Goal: Task Accomplishment & Management: Manage account settings

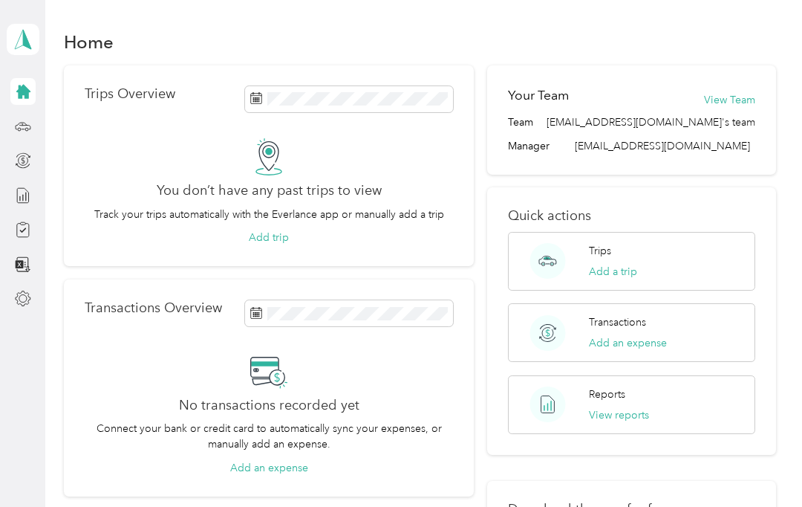
click at [276, 235] on button "Add trip" at bounding box center [269, 238] width 40 height 16
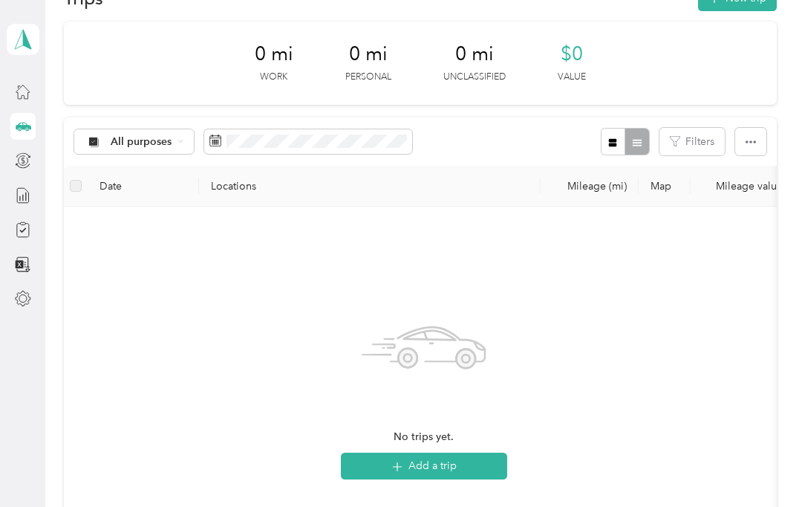
scroll to position [49, 0]
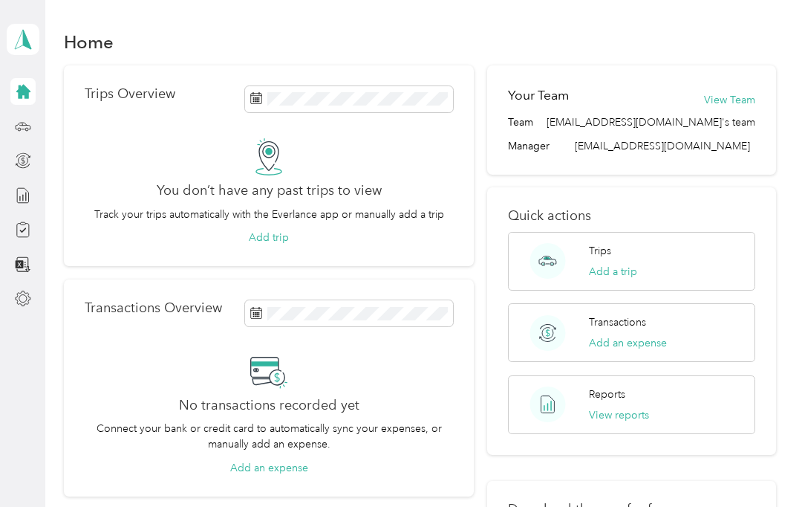
click at [264, 237] on button "Add trip" at bounding box center [269, 238] width 40 height 16
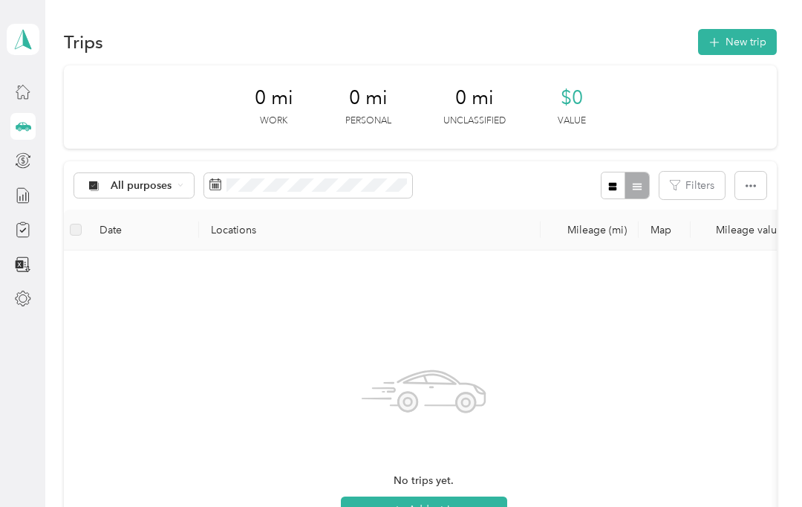
click at [723, 41] on icon "button" at bounding box center [714, 42] width 17 height 17
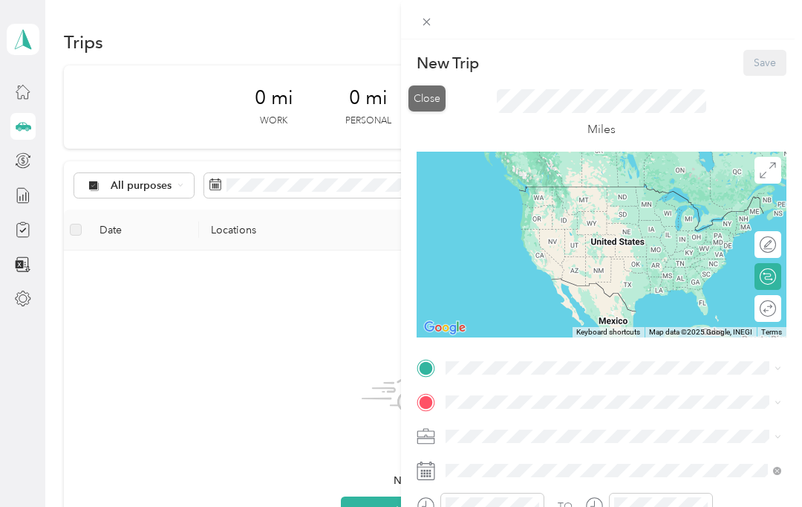
click at [430, 19] on icon at bounding box center [426, 22] width 7 height 7
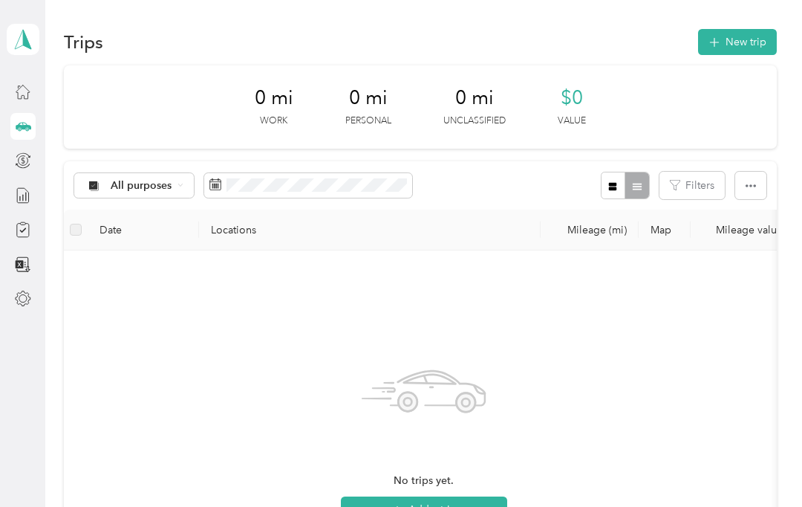
click at [426, 496] on button "Add a trip" at bounding box center [424, 509] width 166 height 27
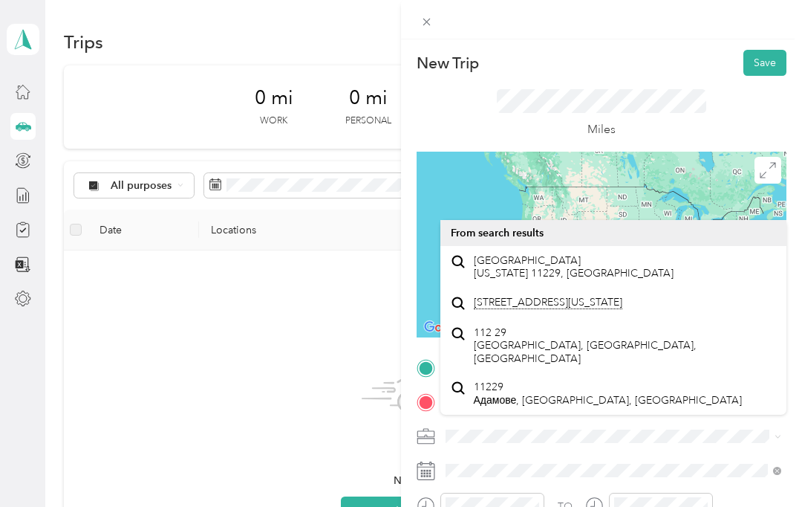
click at [599, 296] on span "11229 Barbers Quarters Court Charlotte Hall, Maryland 20622, United States" at bounding box center [548, 302] width 149 height 13
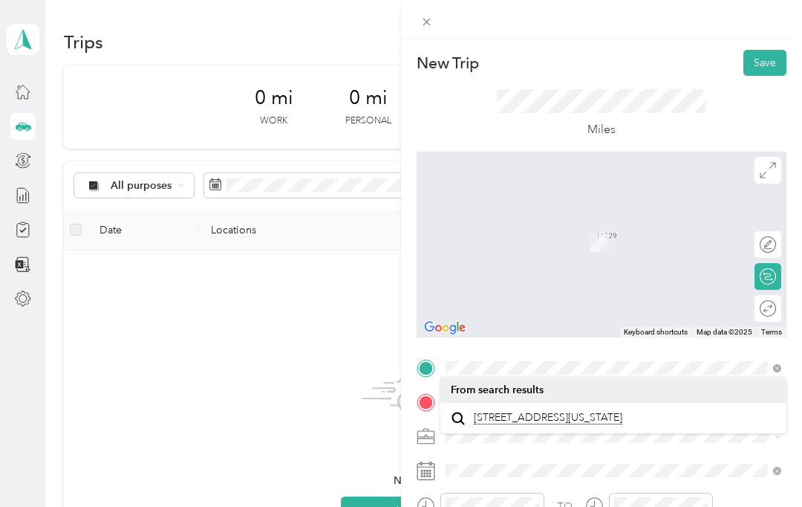
click at [555, 411] on span "2898 Stavors Road Waldorf, Maryland 20603, United States" at bounding box center [548, 417] width 149 height 13
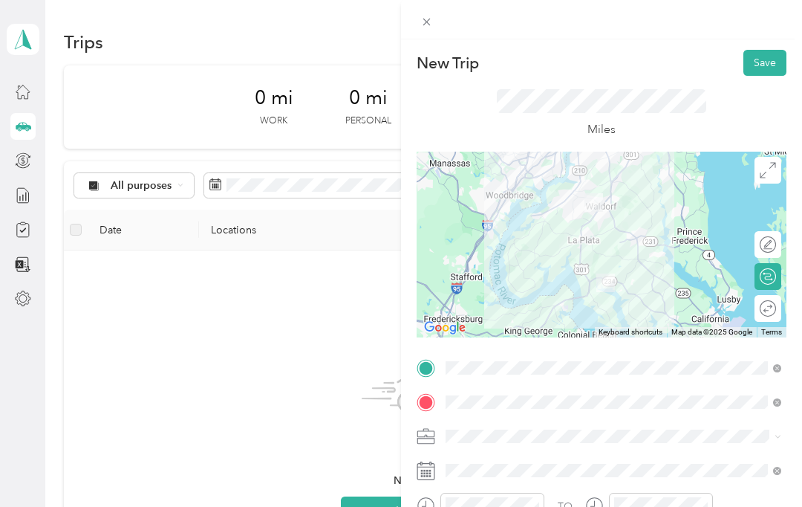
click at [765, 62] on button "Save" at bounding box center [764, 63] width 43 height 26
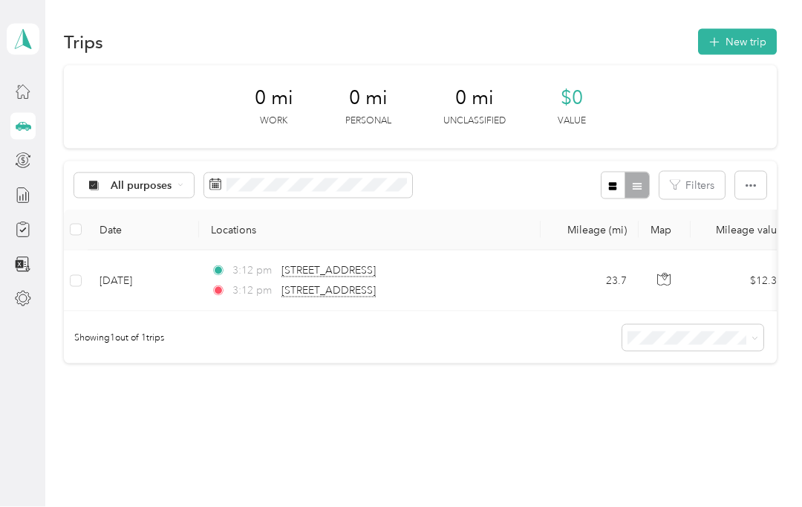
click at [732, 29] on button "New trip" at bounding box center [737, 42] width 79 height 26
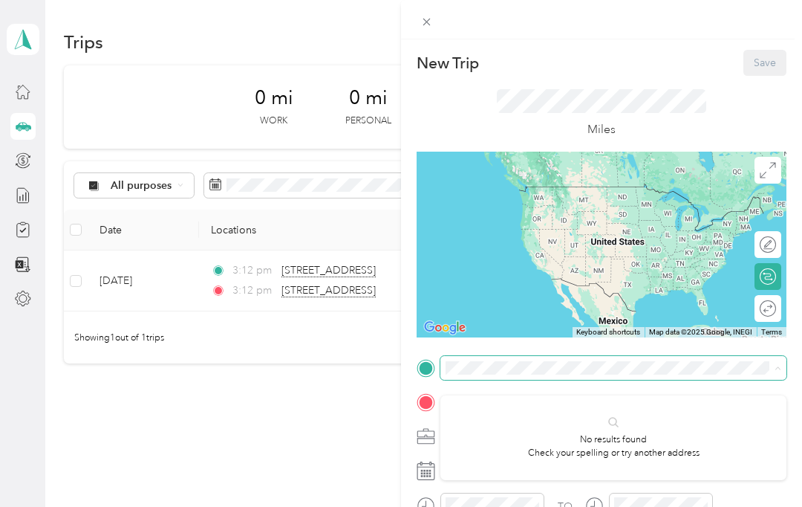
scroll to position [14, 0]
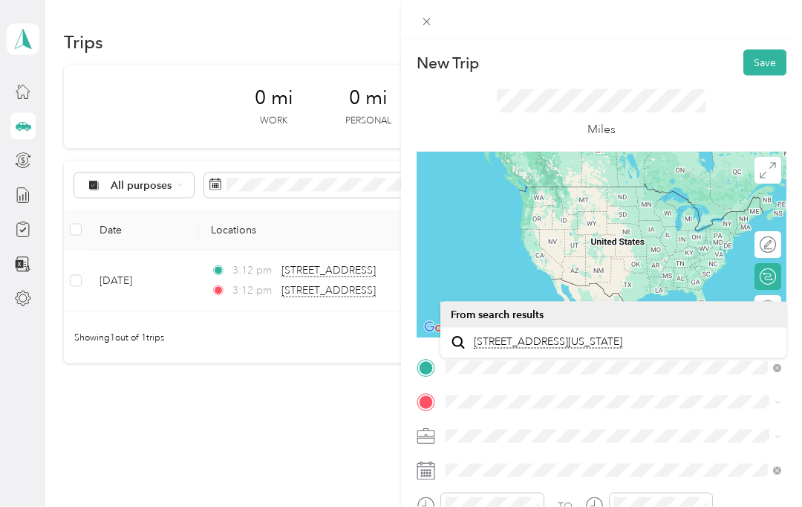
click at [539, 335] on span "2898 Stavors Road Waldorf, Maryland 20603, United States" at bounding box center [548, 341] width 149 height 13
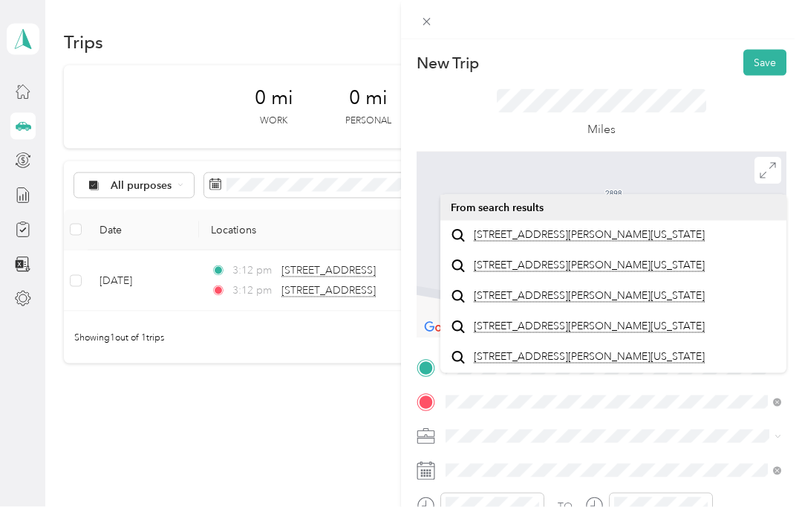
click at [591, 228] on span "37976 Lawrence Place Mechanicsville, Maryland 20659, United States" at bounding box center [589, 234] width 231 height 13
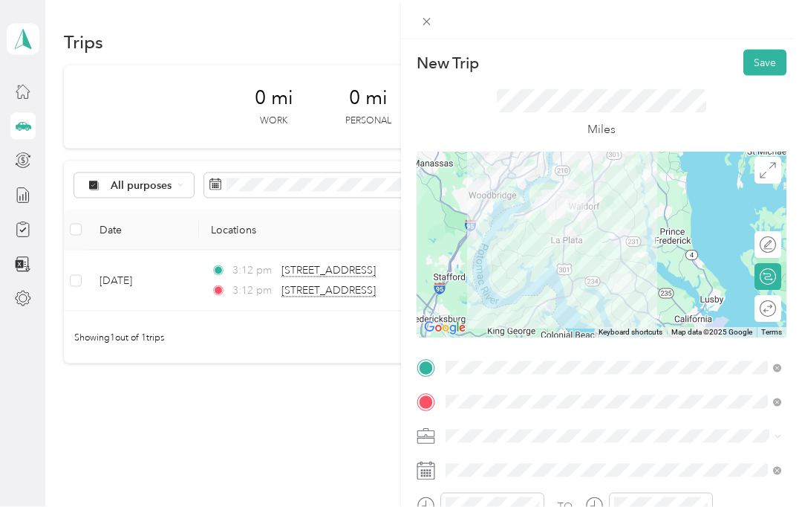
scroll to position [0, 0]
click at [763, 63] on button "Save" at bounding box center [764, 63] width 43 height 26
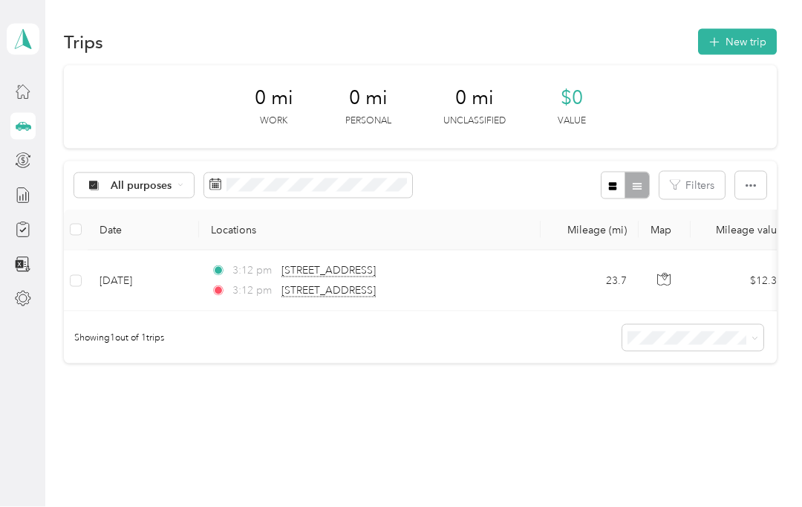
scroll to position [15, 0]
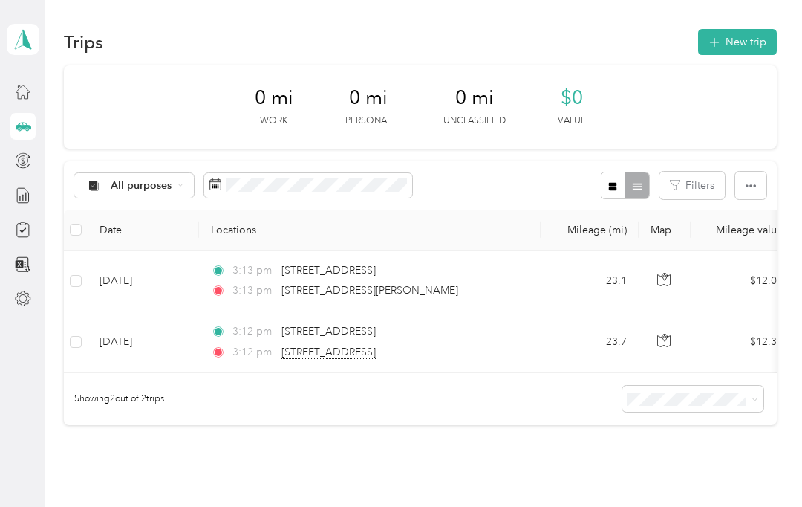
click at [735, 29] on button "New trip" at bounding box center [737, 42] width 79 height 26
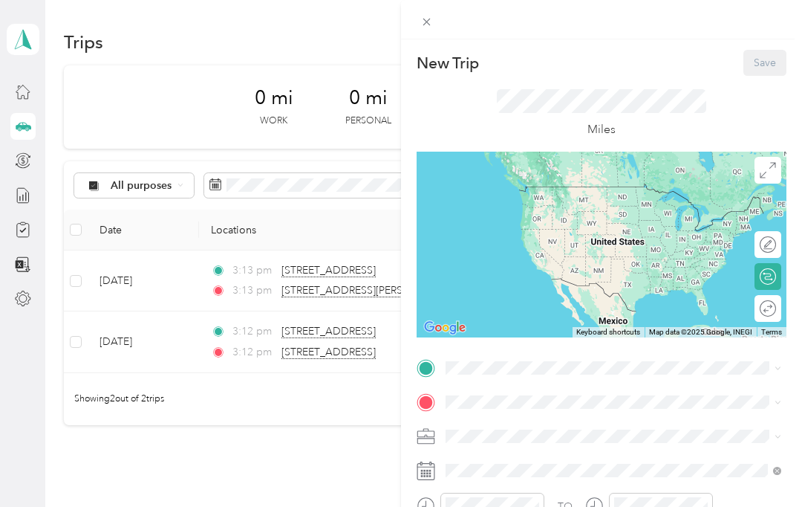
click at [437, 366] on div at bounding box center [602, 368] width 370 height 24
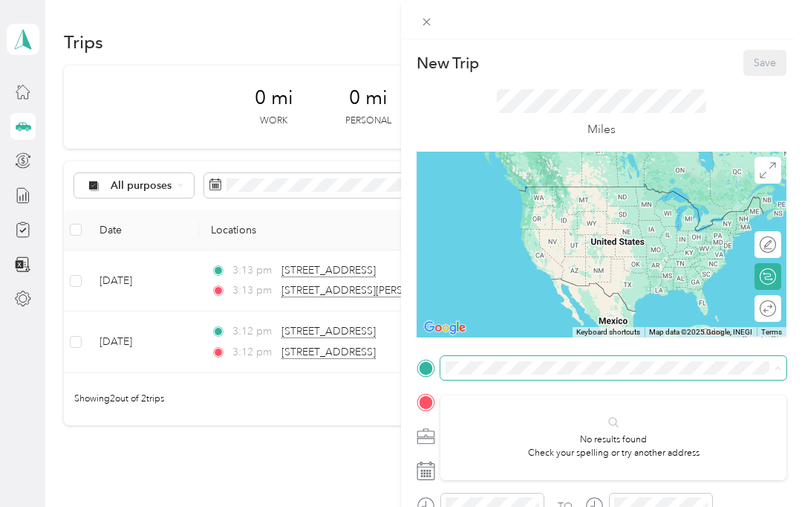
scroll to position [14, 0]
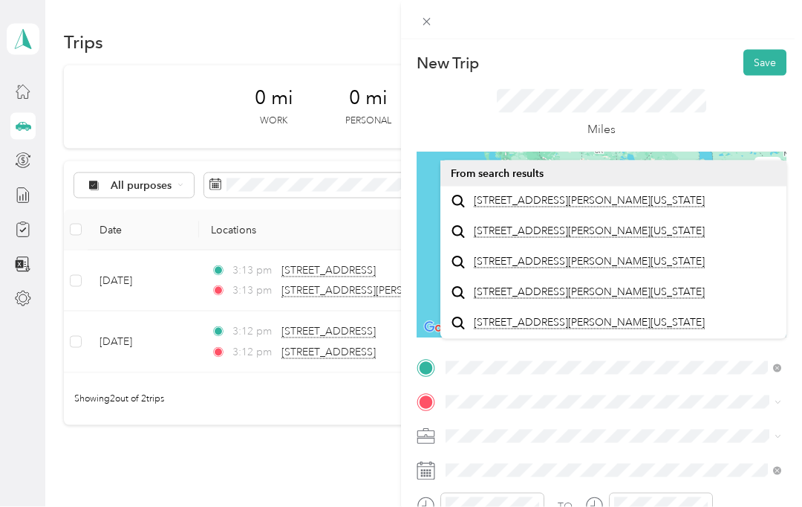
click at [578, 194] on span "37976 Lawrence Place Mechanicsville, Maryland 20659, United States" at bounding box center [589, 200] width 231 height 13
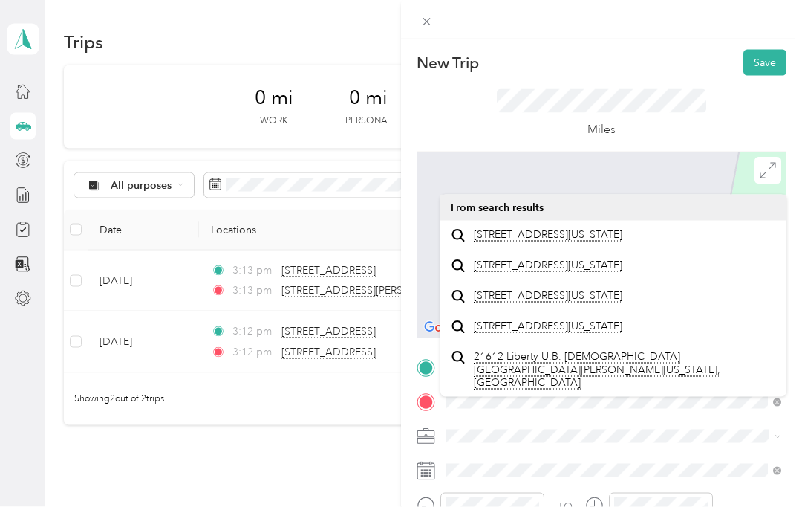
click at [570, 228] on span "21612 Liberty Street Lexington Park, Maryland 20653, United States" at bounding box center [548, 234] width 149 height 13
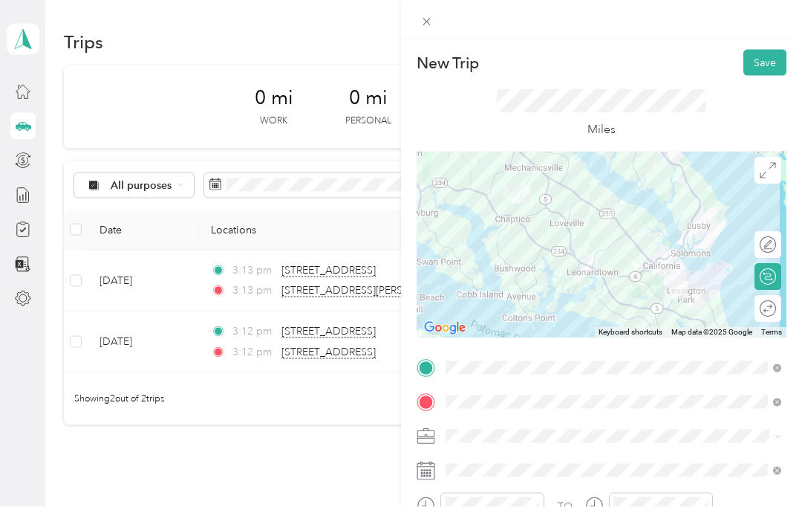
click at [766, 61] on button "Save" at bounding box center [764, 63] width 43 height 26
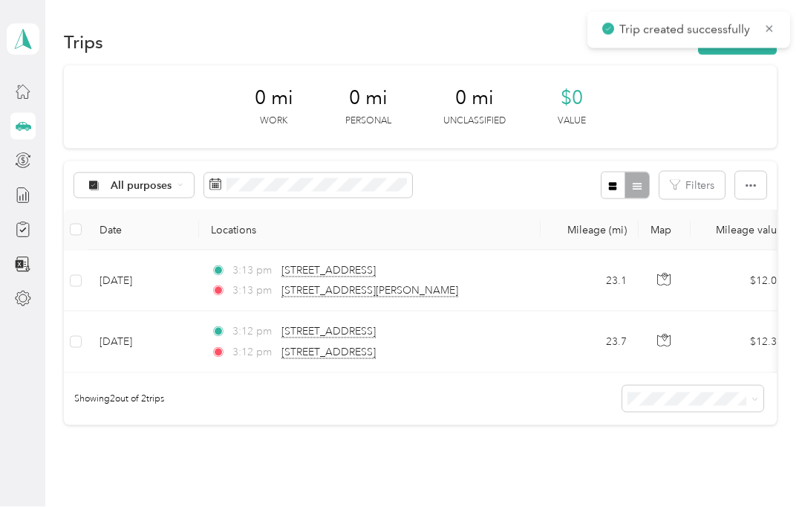
scroll to position [15, 0]
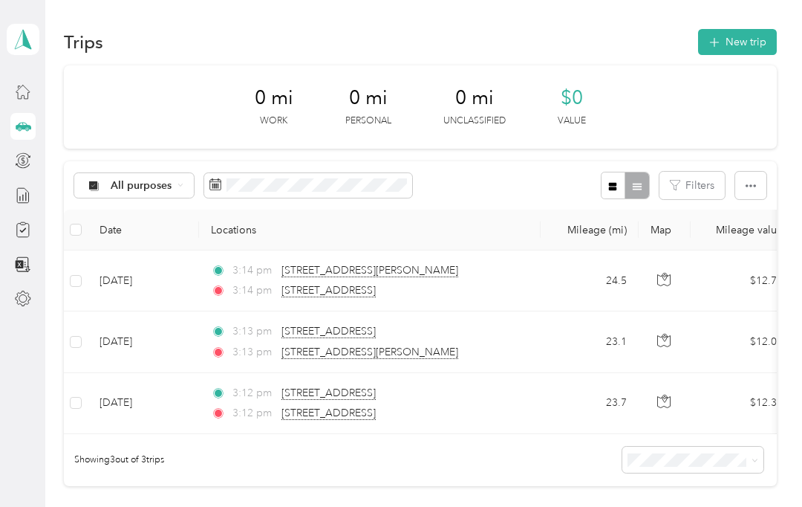
click at [747, 29] on button "New trip" at bounding box center [737, 42] width 79 height 26
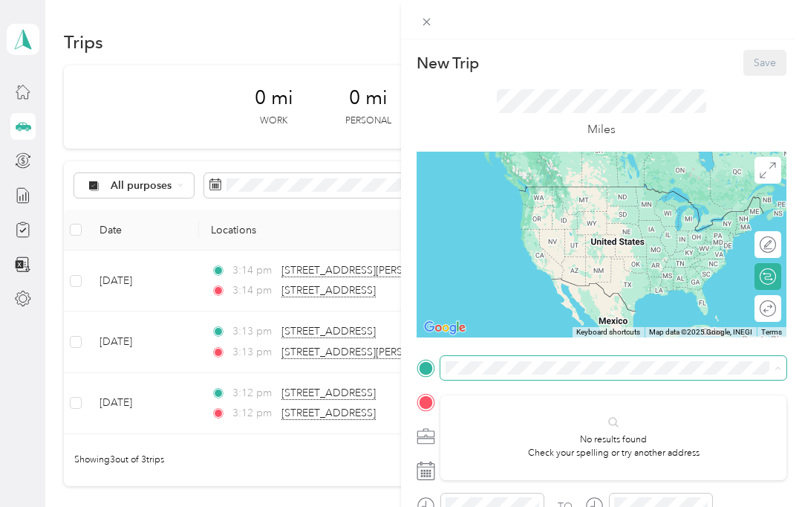
scroll to position [14, 0]
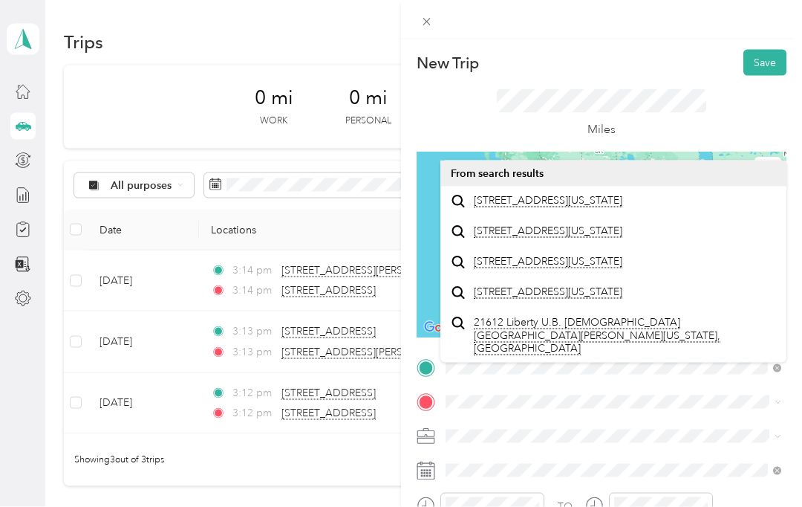
click at [557, 194] on span "21612 Liberty Street Lexington Park, Maryland 20653, United States" at bounding box center [548, 200] width 149 height 13
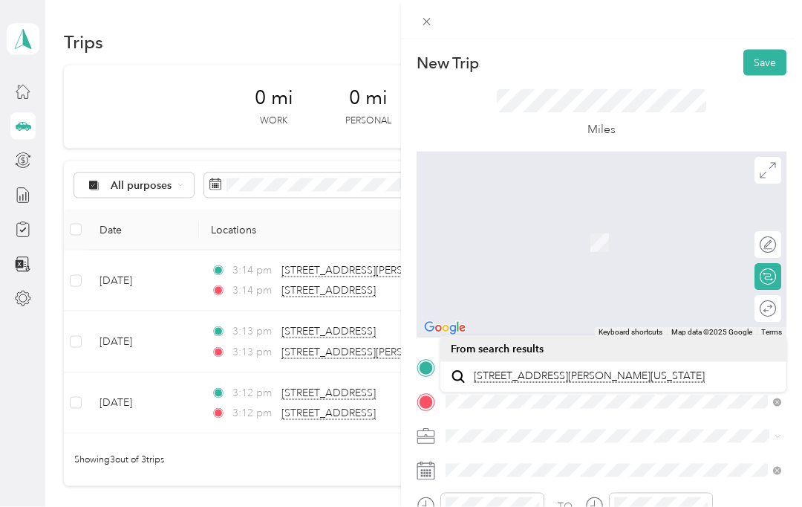
click at [544, 369] on span "41680 Miss Bessie Drive Leonardtown, Maryland 20650, United States" at bounding box center [589, 375] width 231 height 13
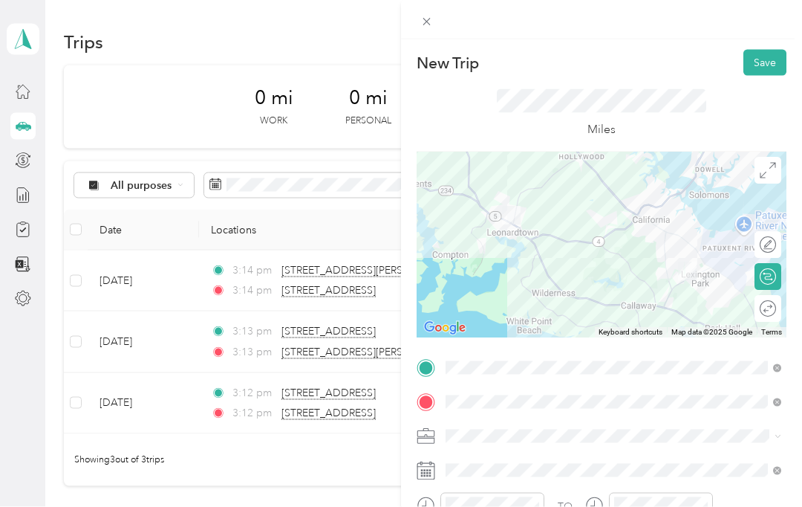
click at [765, 58] on button "Save" at bounding box center [764, 63] width 43 height 26
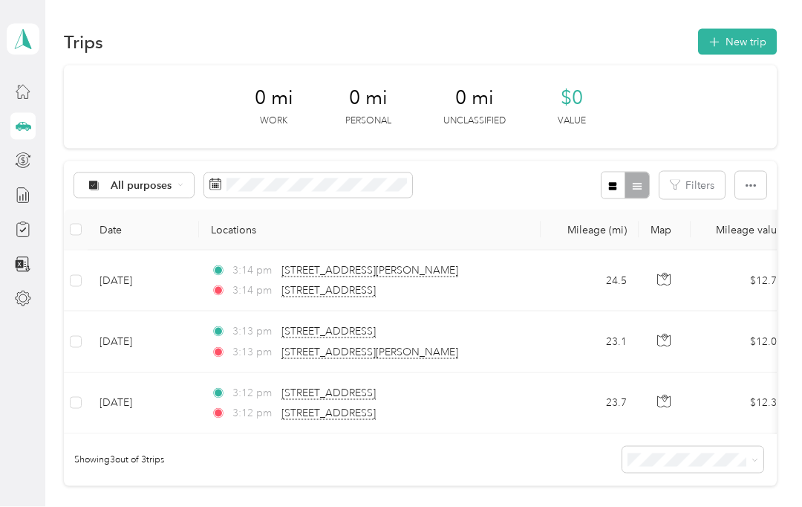
scroll to position [15, 0]
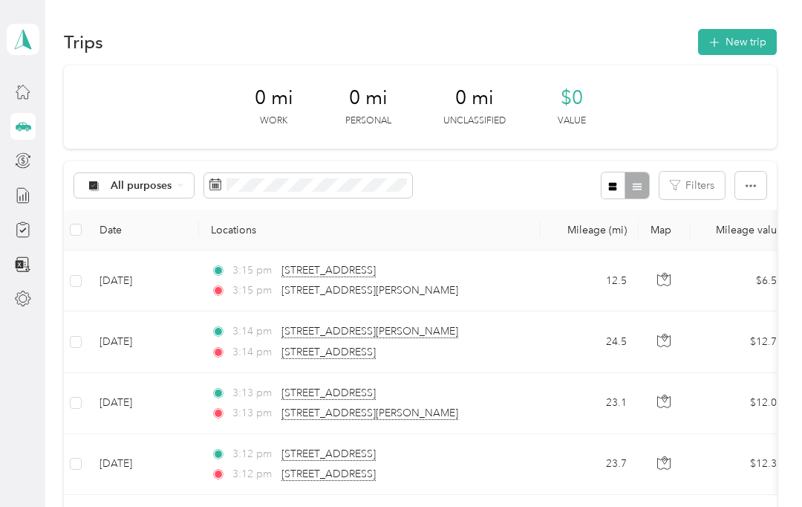
click at [746, 29] on button "New trip" at bounding box center [737, 42] width 79 height 26
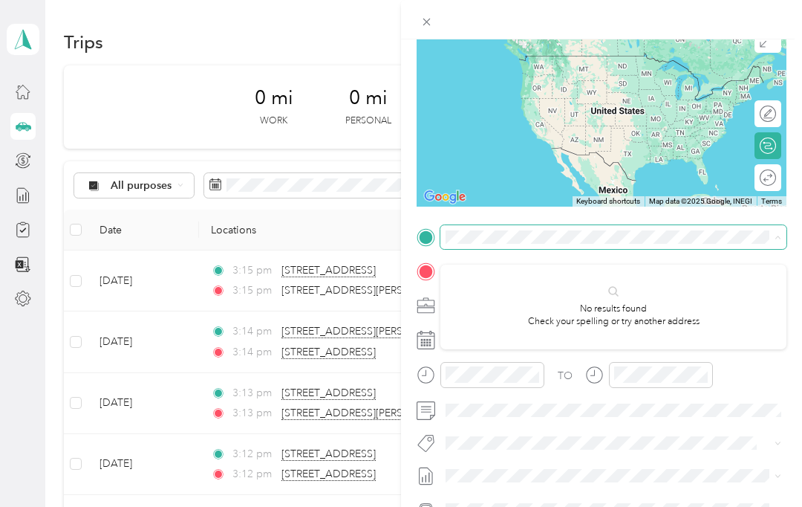
scroll to position [14, 0]
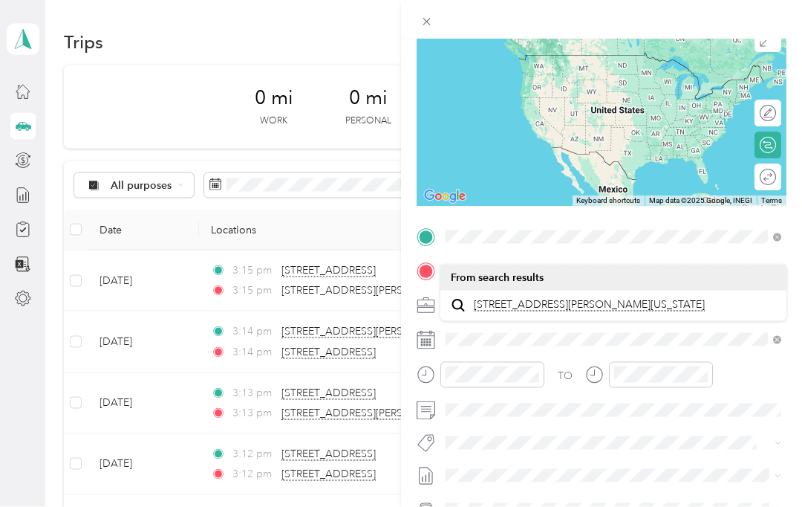
click at [549, 298] on span "41680 Miss Bessie Drive Leonardtown, Maryland 20650, United States" at bounding box center [589, 304] width 231 height 13
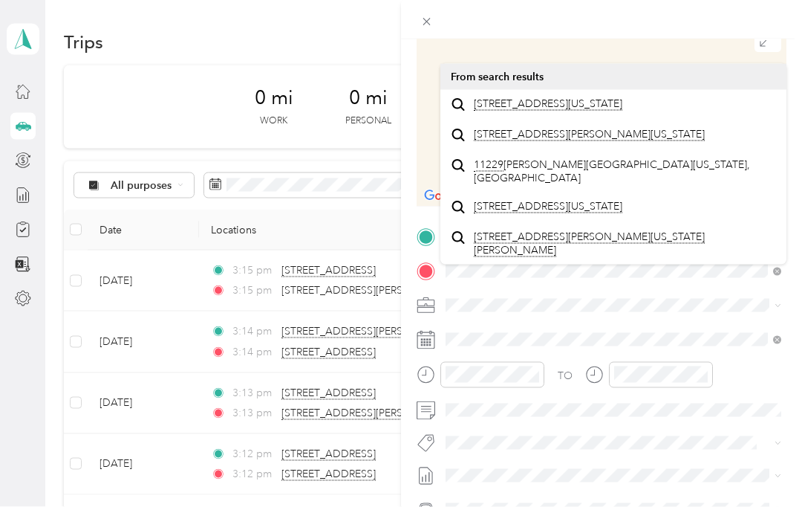
click at [564, 97] on span "11229 Barbers Quarters Court Charlotte Hall, Maryland 20622, United States" at bounding box center [548, 103] width 149 height 13
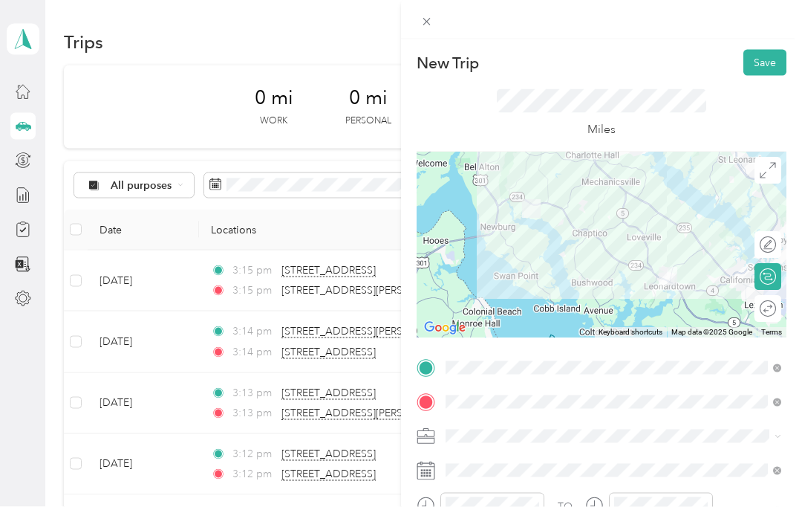
scroll to position [0, 0]
click at [766, 65] on button "Save" at bounding box center [764, 63] width 43 height 26
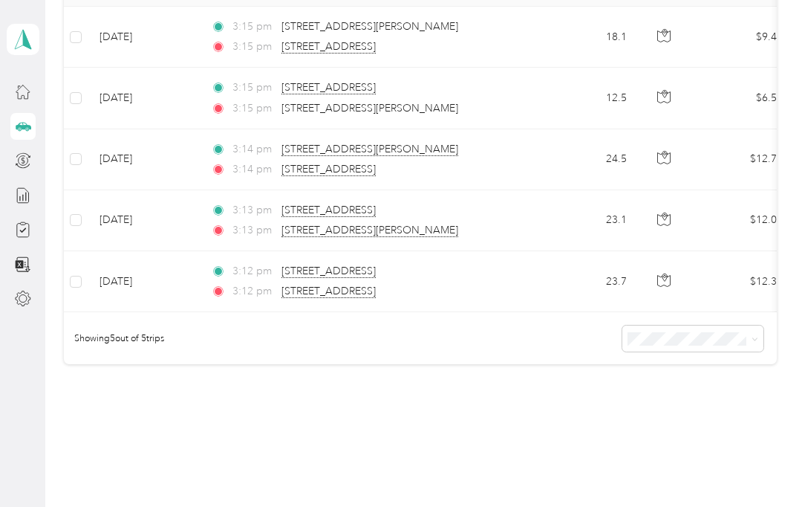
scroll to position [242, 0]
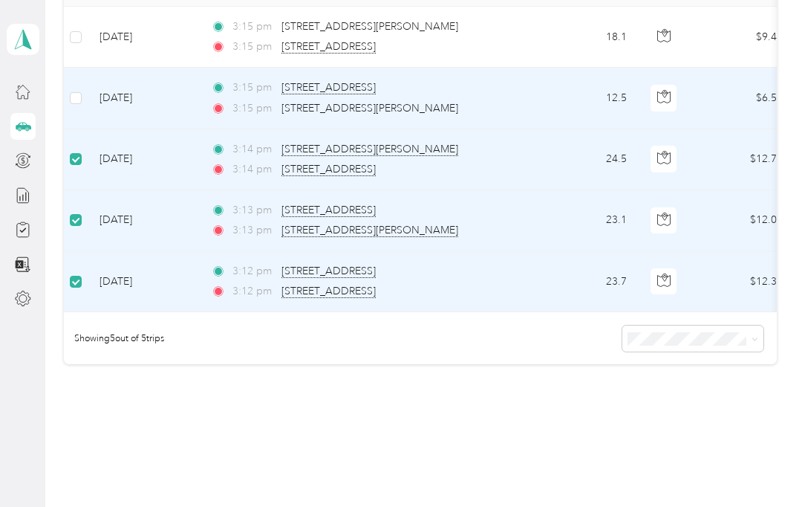
click at [70, 90] on label at bounding box center [76, 98] width 12 height 16
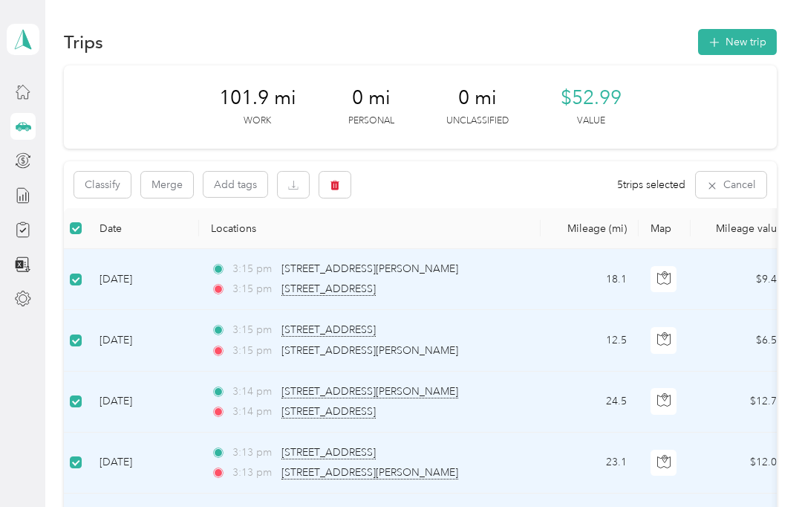
scroll to position [0, 0]
click at [259, 91] on span "101.9 mi" at bounding box center [257, 98] width 77 height 24
click at [258, 114] on p "Work" at bounding box center [257, 120] width 27 height 13
click at [264, 94] on span "101.9 mi" at bounding box center [257, 98] width 77 height 24
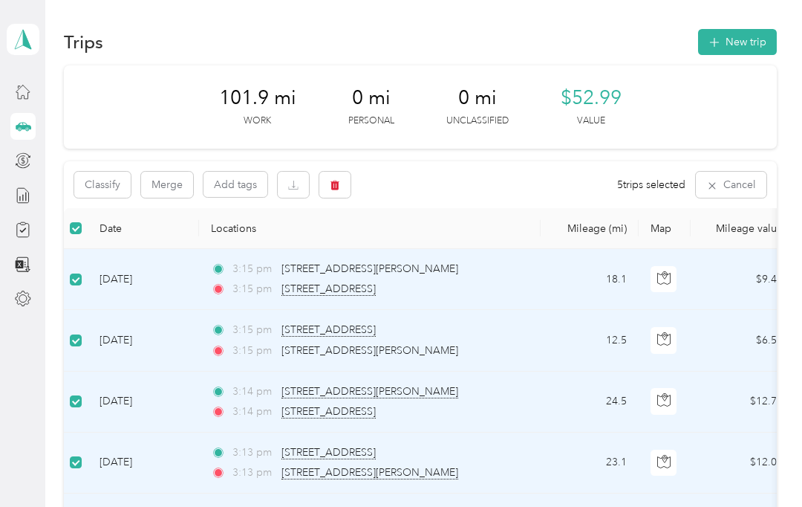
click at [268, 88] on span "101.9 mi" at bounding box center [257, 98] width 77 height 24
click at [267, 88] on span "101.9 mi" at bounding box center [257, 98] width 77 height 24
click at [259, 114] on p "Work" at bounding box center [257, 120] width 27 height 13
click at [261, 97] on div "101.9 mi Work" at bounding box center [257, 107] width 77 height 42
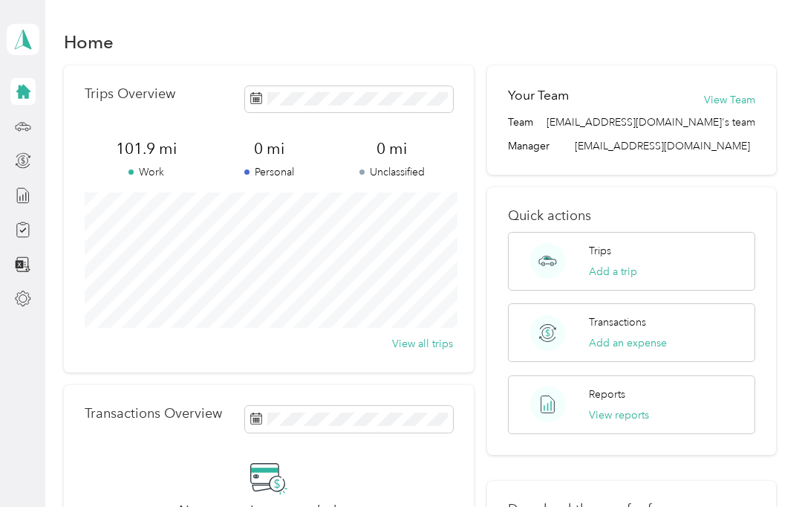
click at [100, 27] on div "Home" at bounding box center [420, 41] width 713 height 31
click at [100, 26] on div "Home" at bounding box center [420, 41] width 713 height 31
click at [91, 44] on h1 "Home" at bounding box center [89, 42] width 50 height 16
click at [35, 293] on div at bounding box center [22, 298] width 25 height 27
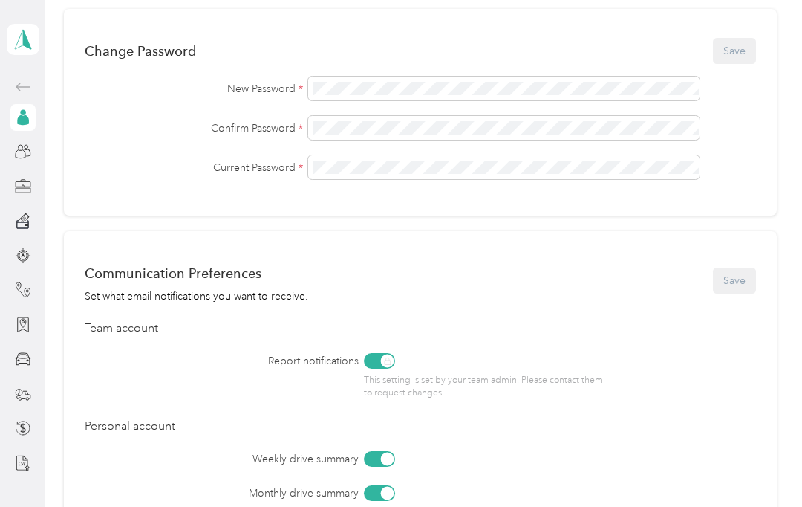
scroll to position [383, 0]
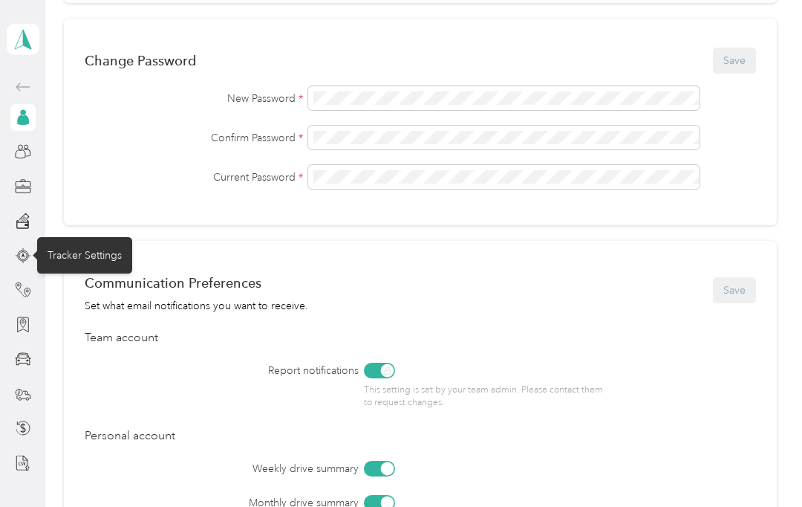
click at [86, 261] on div "Tracker Settings" at bounding box center [84, 255] width 95 height 36
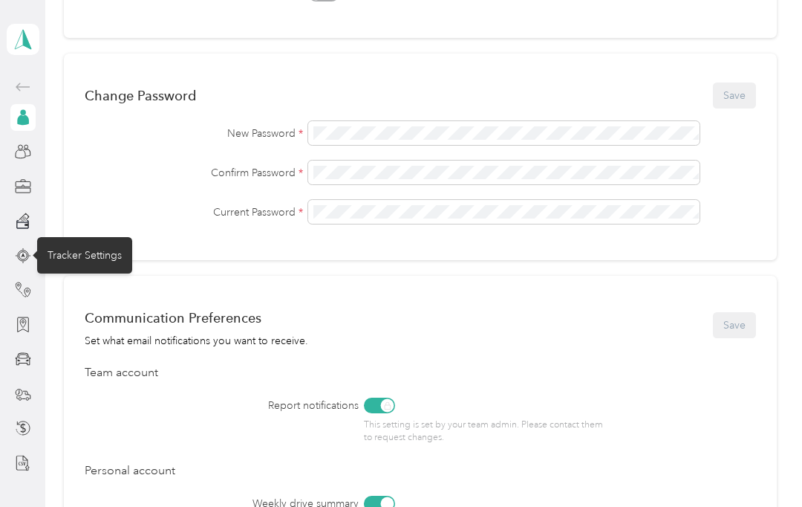
scroll to position [352, 0]
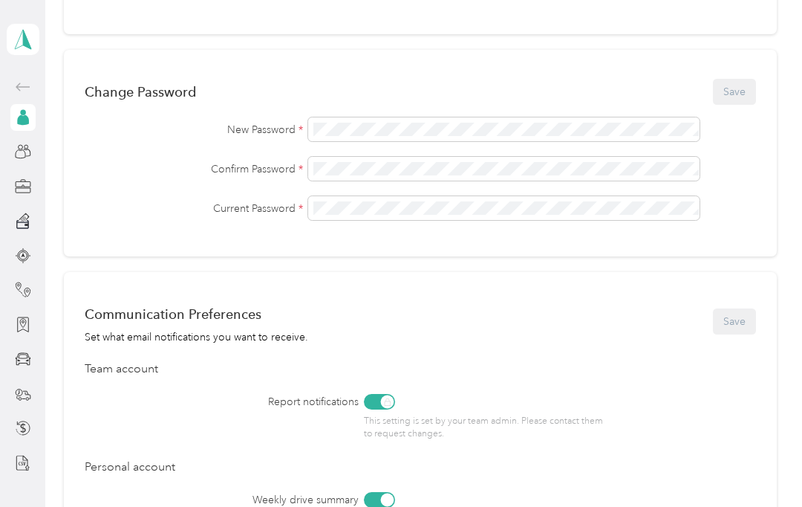
click at [291, 95] on div "Change Password Save" at bounding box center [420, 91] width 671 height 31
click at [88, 256] on div "Tracker Settings" at bounding box center [84, 255] width 95 height 36
click at [82, 260] on div "Tracker Settings" at bounding box center [84, 255] width 95 height 36
click at [86, 245] on div "Tracker Settings" at bounding box center [84, 255] width 95 height 36
click at [85, 245] on div "Tracker Settings" at bounding box center [84, 255] width 95 height 36
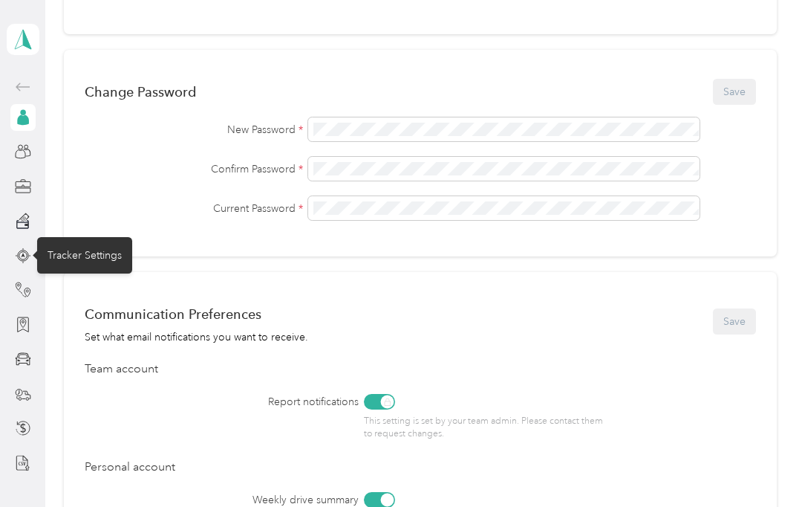
click at [30, 250] on icon at bounding box center [23, 255] width 16 height 16
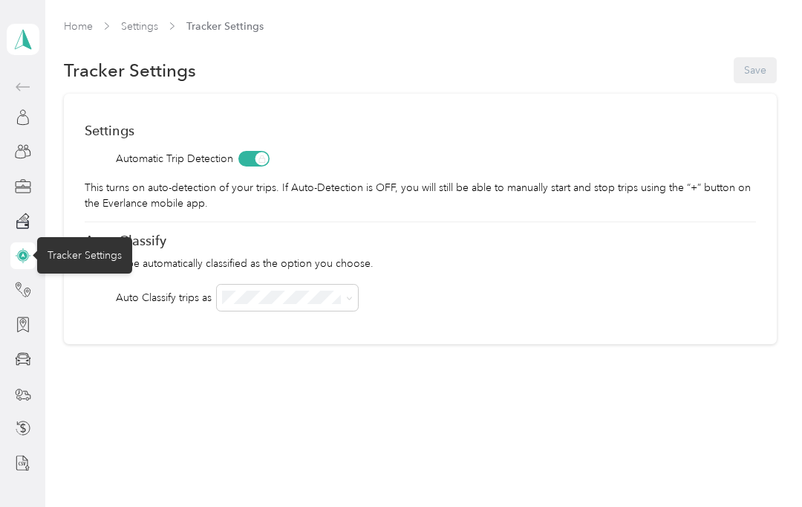
click at [544, 265] on p "Trips will be automatically classified as the option you choose." at bounding box center [420, 264] width 671 height 16
click at [481, 131] on div "Settings" at bounding box center [420, 131] width 671 height 16
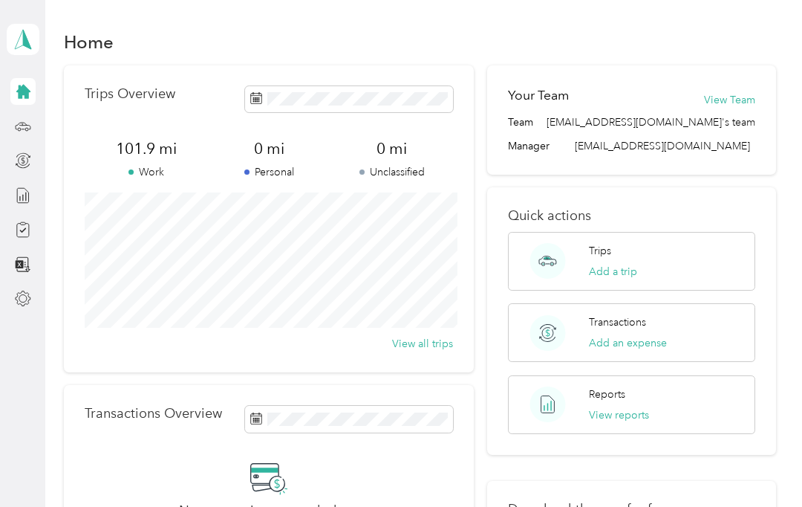
click at [267, 105] on span at bounding box center [349, 99] width 208 height 26
click at [259, 105] on span at bounding box center [256, 99] width 12 height 16
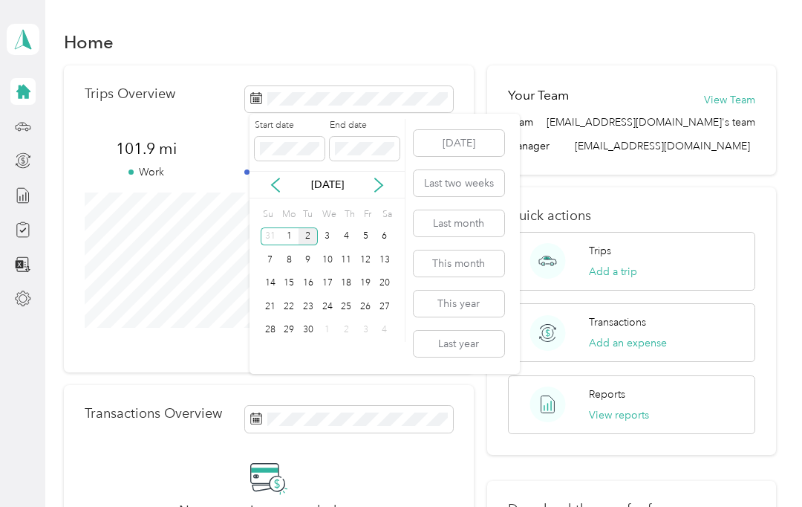
click at [318, 239] on div "3" at bounding box center [327, 236] width 19 height 19
click at [314, 238] on div "2" at bounding box center [308, 236] width 19 height 19
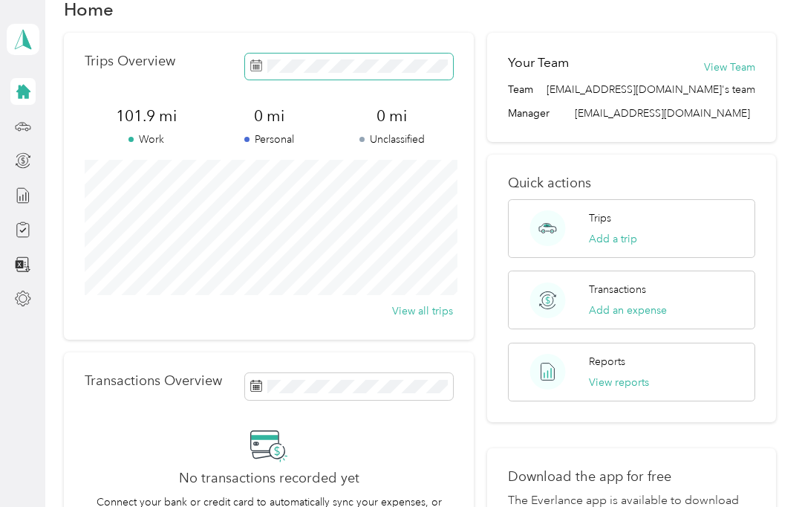
scroll to position [35, 0]
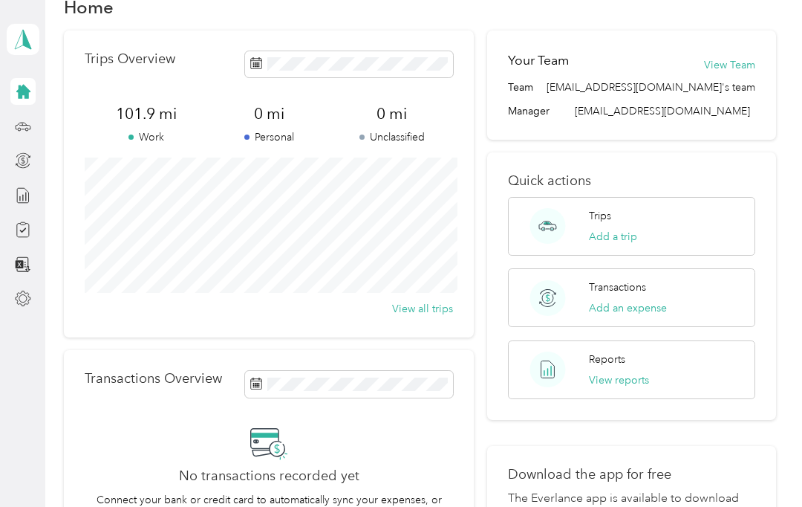
click at [431, 312] on button "View all trips" at bounding box center [422, 309] width 61 height 16
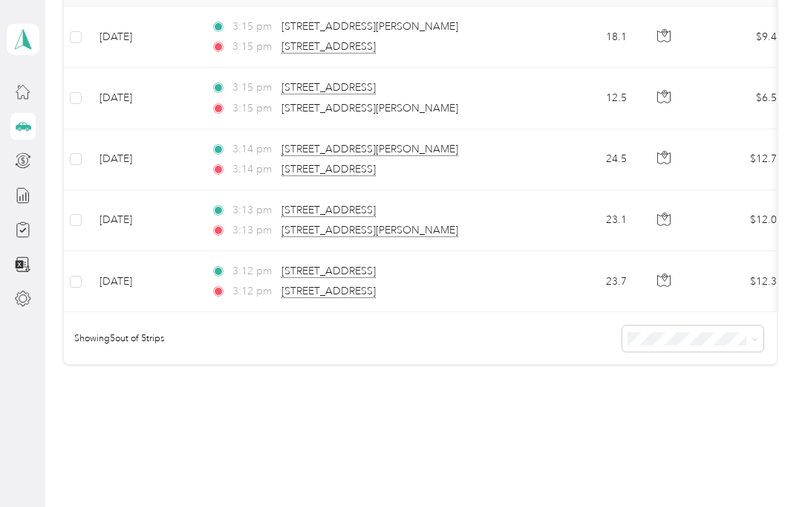
scroll to position [114, 0]
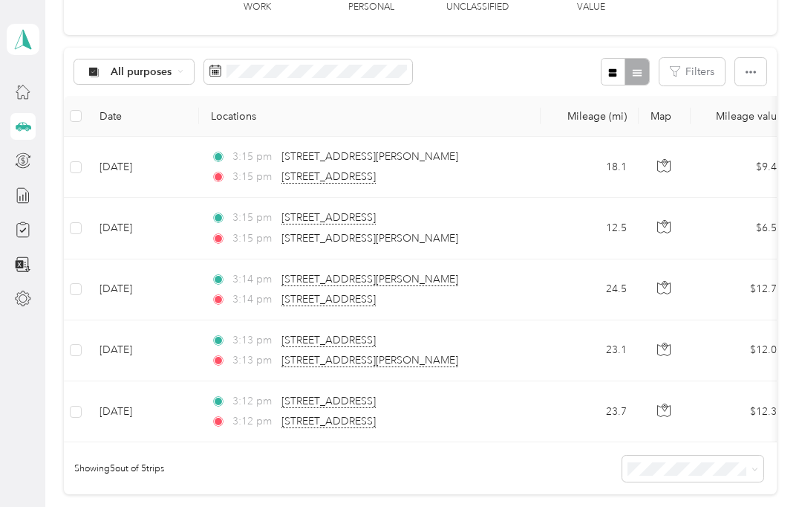
click at [564, 337] on td "23.1" at bounding box center [590, 350] width 98 height 61
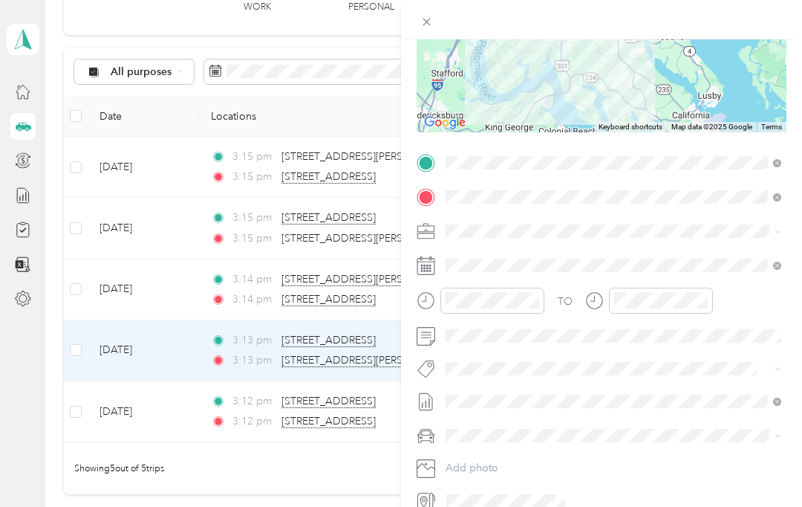
scroll to position [204, 0]
click at [433, 25] on icon at bounding box center [426, 22] width 13 height 13
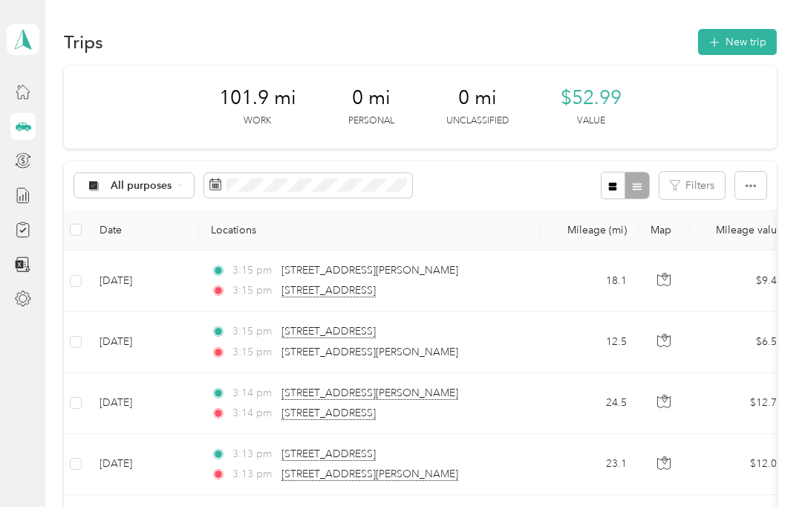
click at [178, 183] on icon at bounding box center [181, 185] width 6 height 6
click at [207, 39] on div "Trips New trip" at bounding box center [420, 41] width 713 height 31
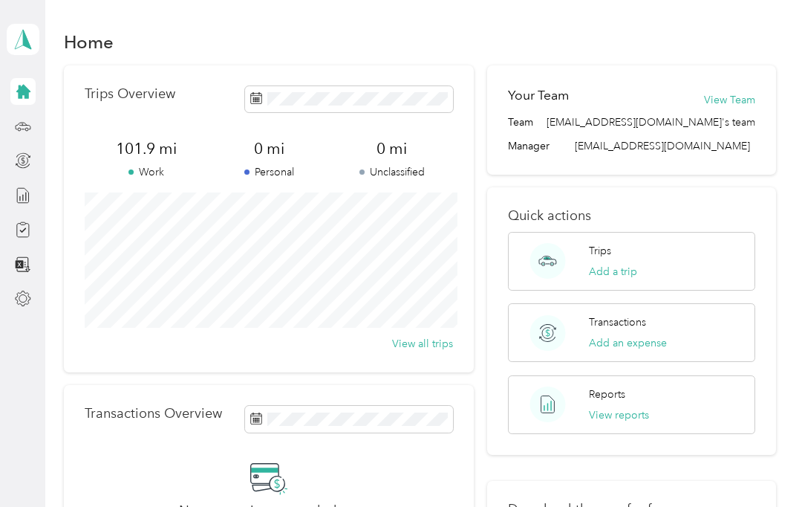
click at [25, 291] on icon at bounding box center [23, 298] width 16 height 16
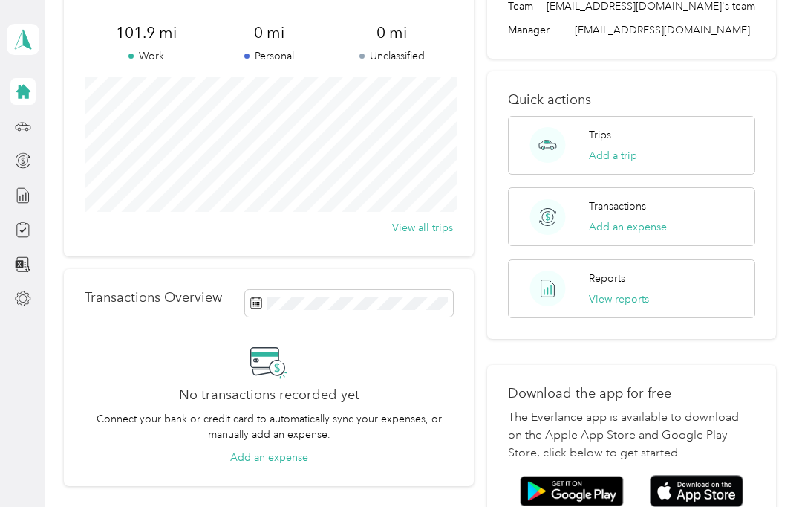
scroll to position [110, 0]
